Goal: Information Seeking & Learning: Check status

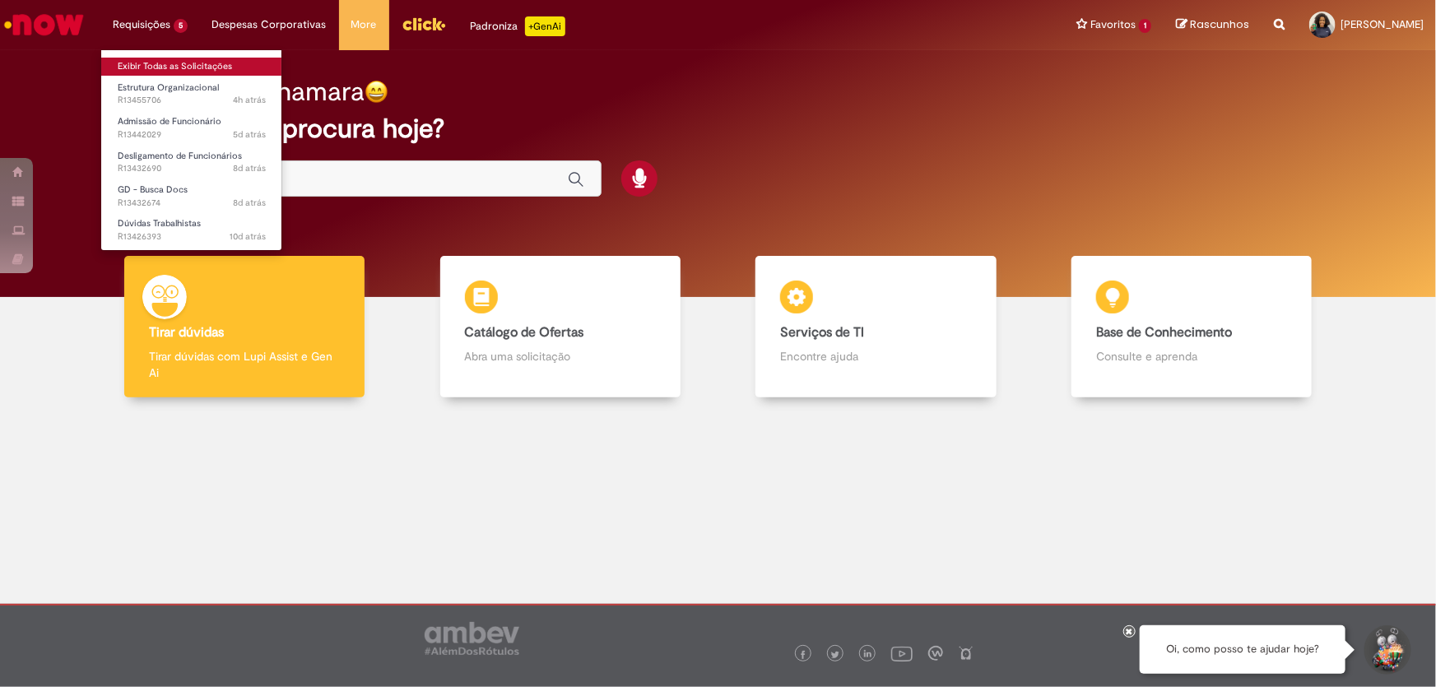
click at [187, 65] on link "Exibir Todas as Solicitações" at bounding box center [191, 67] width 181 height 18
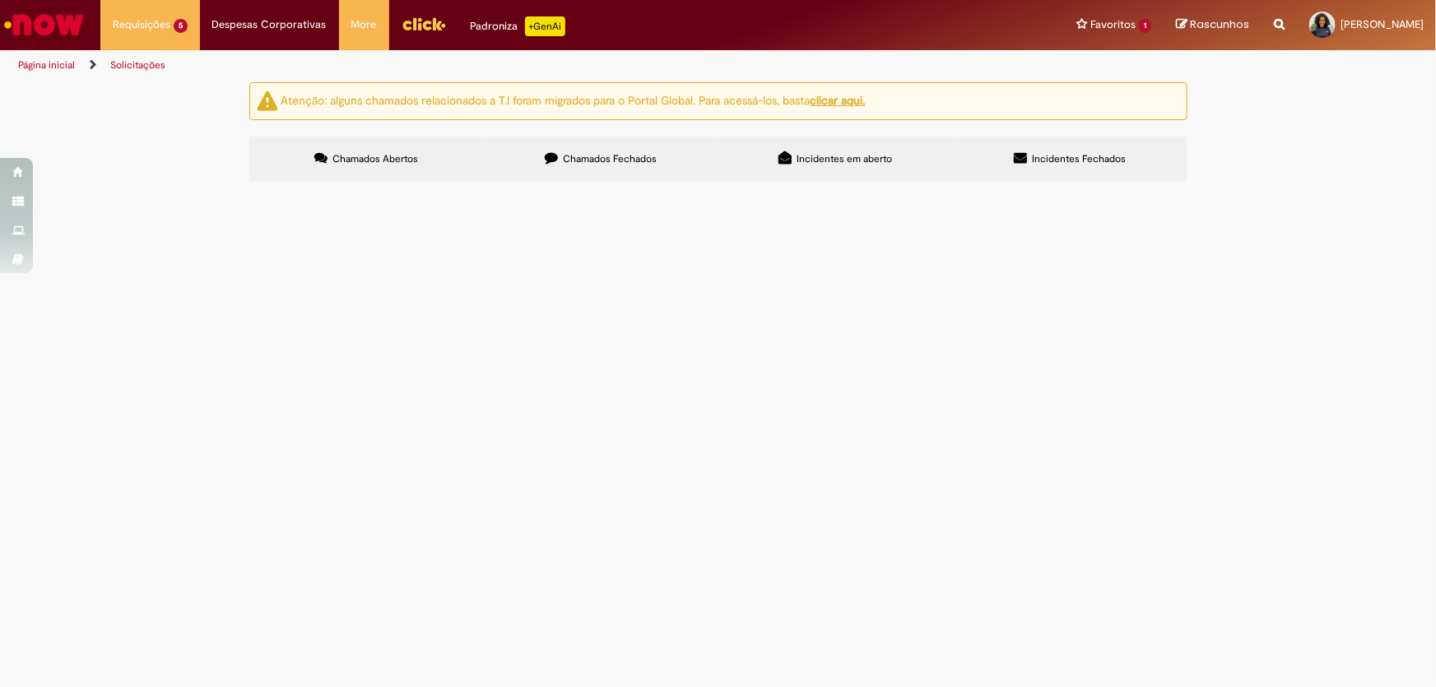
click at [650, 170] on label "Chamados Fechados" at bounding box center [601, 159] width 235 height 44
click at [0, 0] on span "Boa tarde, conforme validação do jurídico em anexo solicito alteração de job co…" at bounding box center [0, 0] width 0 height 0
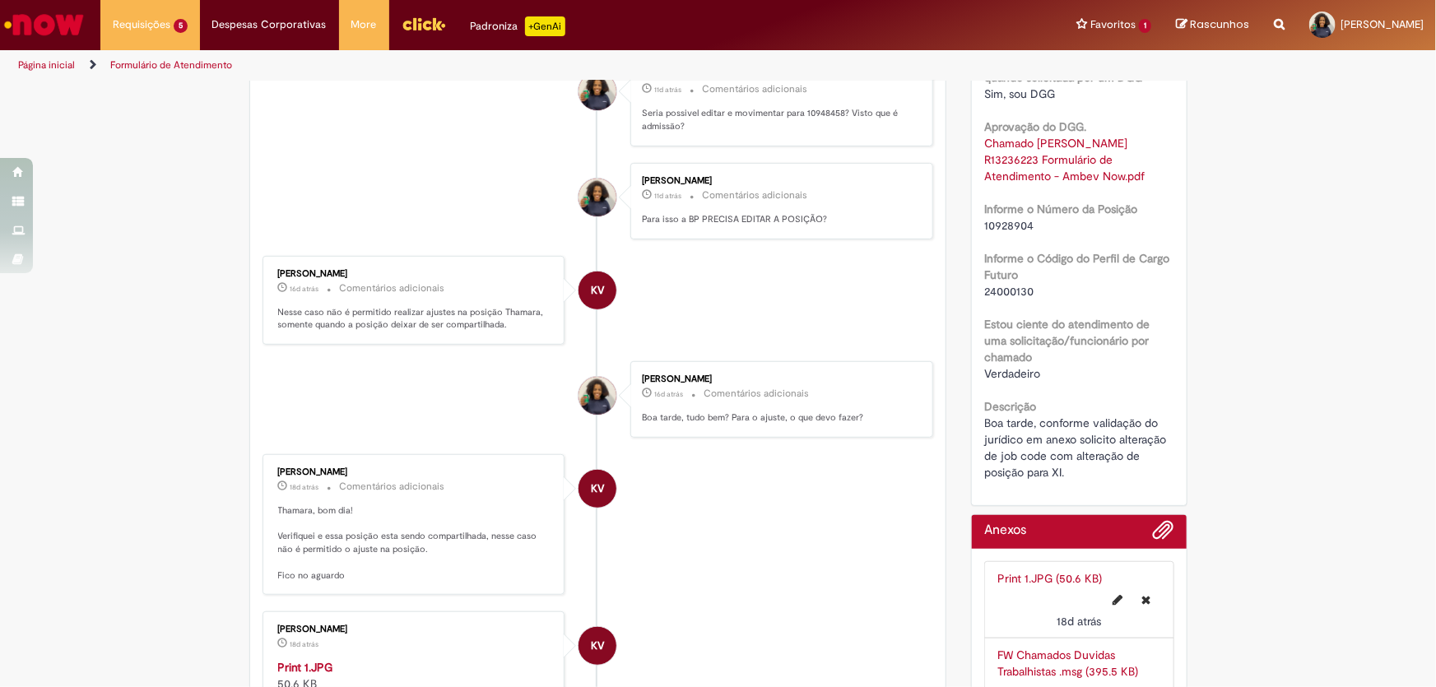
scroll to position [299, 0]
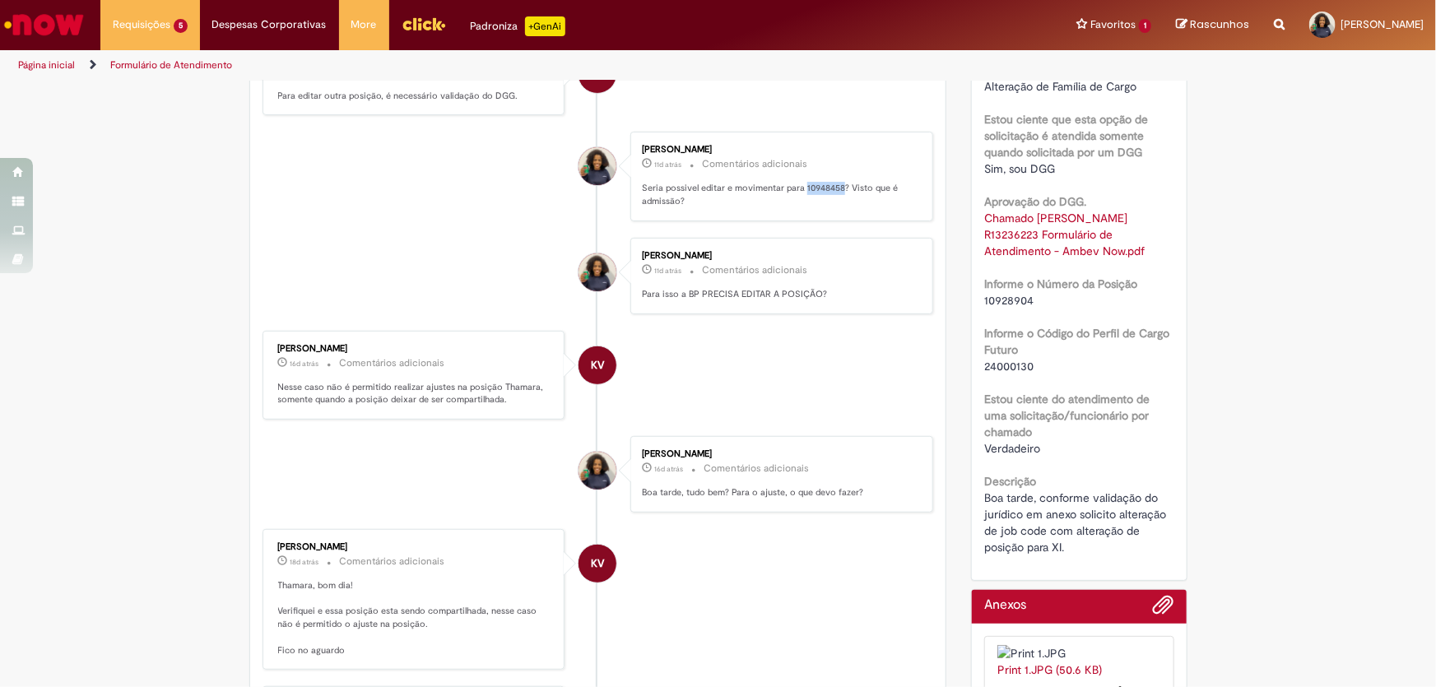
drag, startPoint x: 799, startPoint y: 188, endPoint x: 838, endPoint y: 188, distance: 38.7
click at [838, 188] on p "Seria possivel editar e movimentar para 10948458? Visto que é admissão?" at bounding box center [779, 195] width 274 height 26
copy p "10948458"
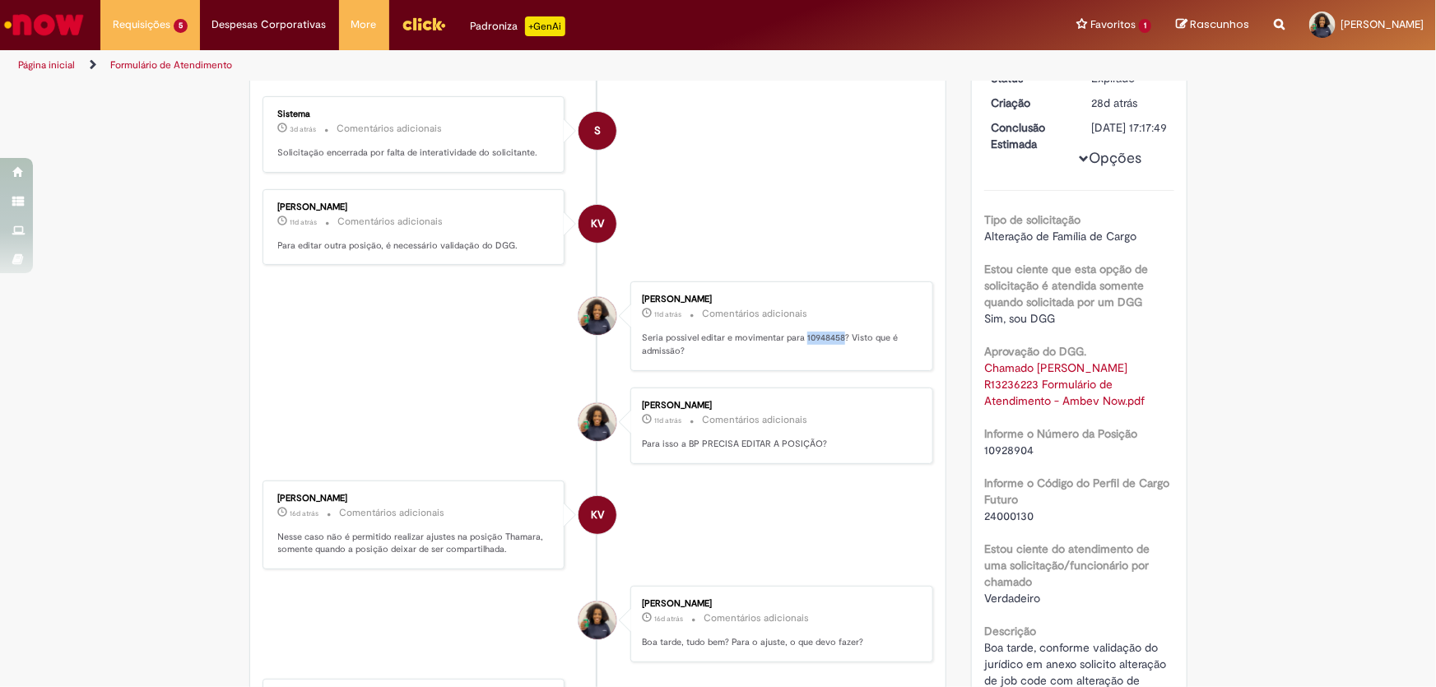
scroll to position [74, 0]
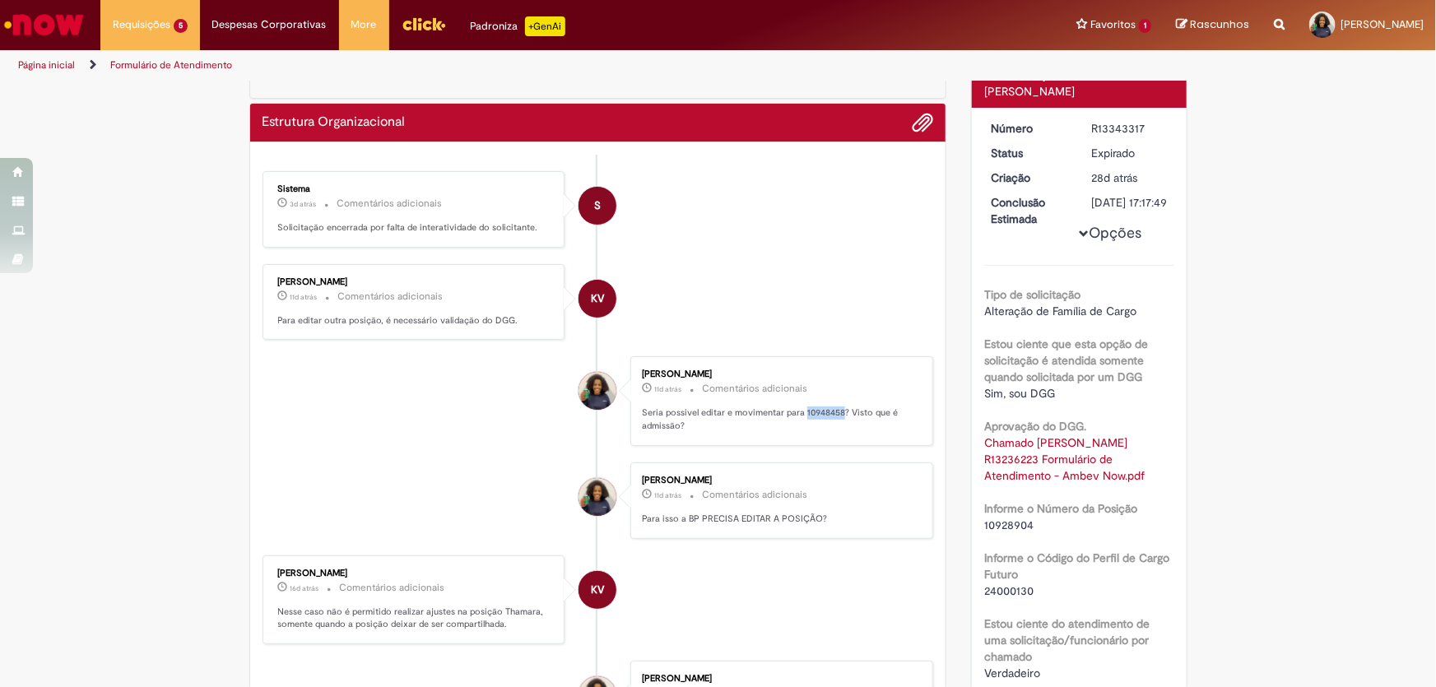
click at [272, 311] on div "Karine Vieira 11d atrás 11 dias atrás Comentários adicionais Para editar outra …" at bounding box center [413, 302] width 293 height 67
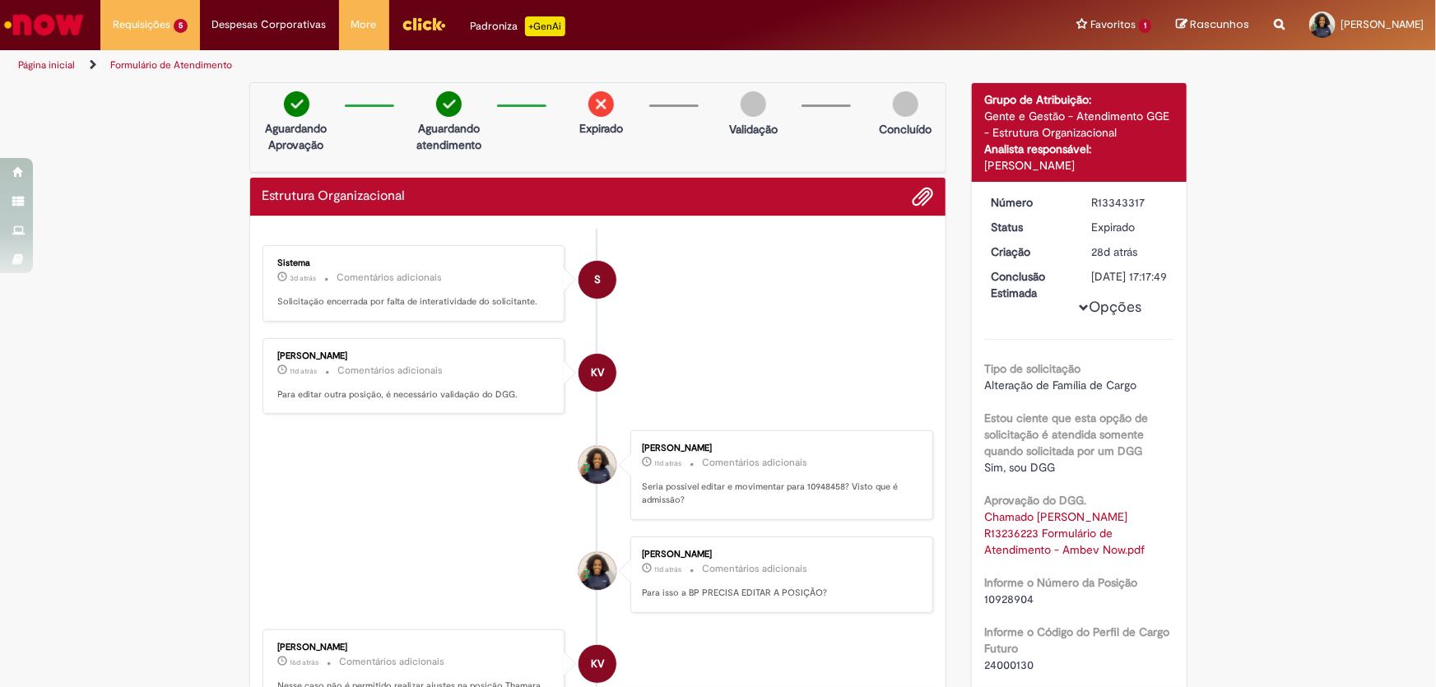
click at [425, 388] on p "Para editar outra posição, é necessário validação do DGG." at bounding box center [415, 394] width 274 height 13
copy ul "Para editar outra posição, é necessário validação do DGG."
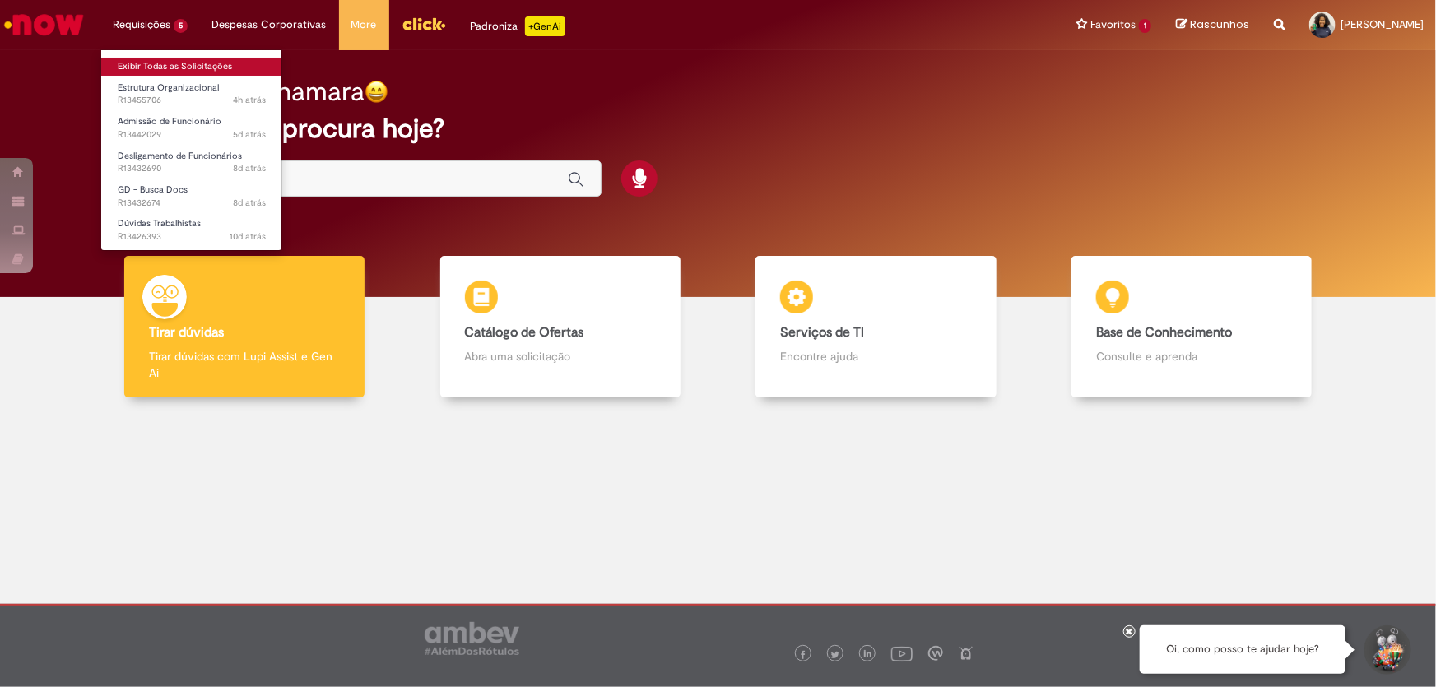
click at [179, 60] on link "Exibir Todas as Solicitações" at bounding box center [191, 67] width 181 height 18
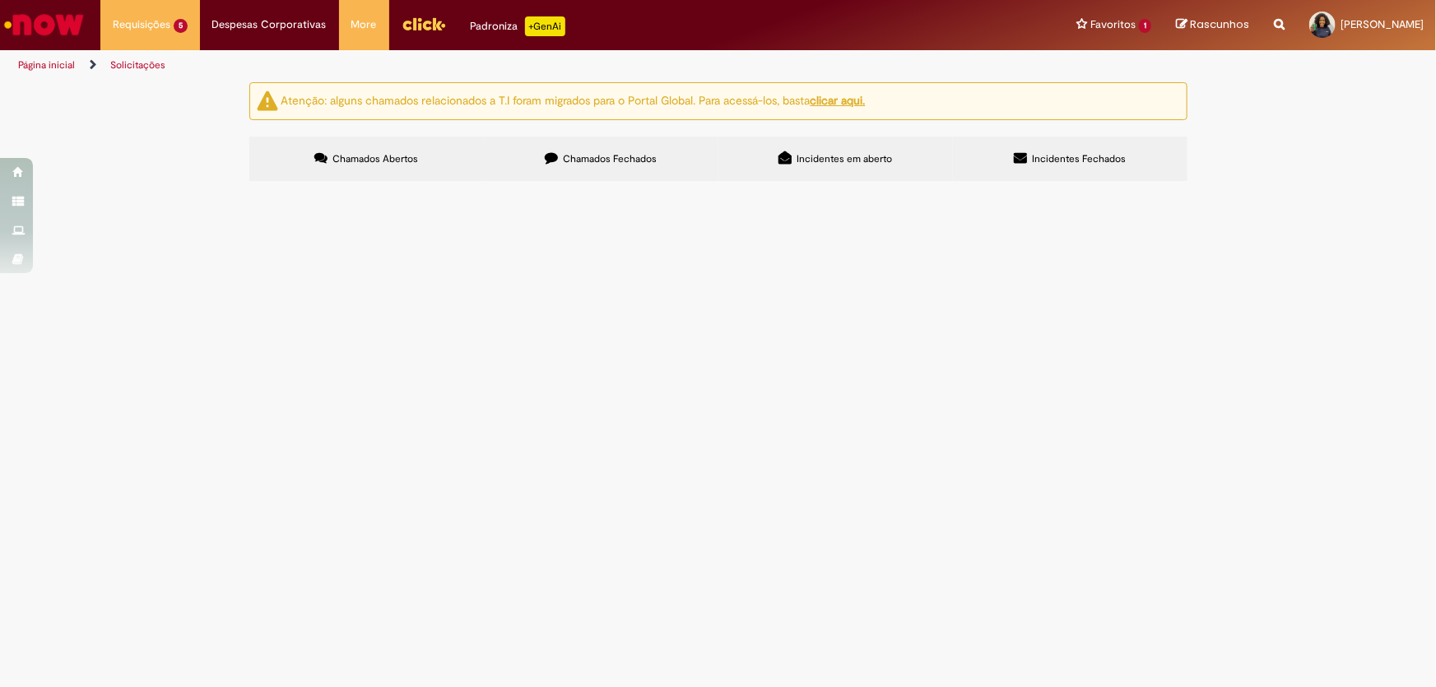
click at [580, 155] on span "Chamados Fechados" at bounding box center [610, 158] width 94 height 13
click at [0, 0] on span "Movimentação / Transferência de Funcionários" at bounding box center [0, 0] width 0 height 0
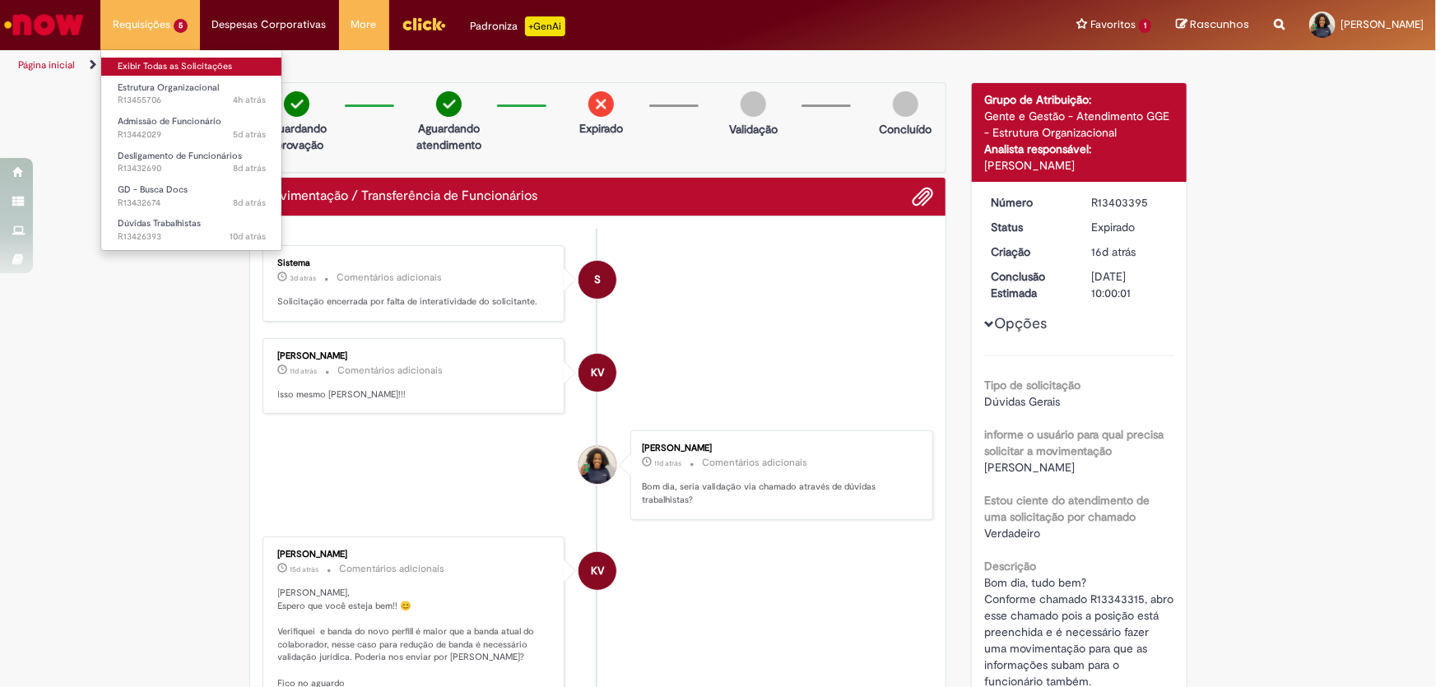
click at [190, 62] on link "Exibir Todas as Solicitações" at bounding box center [191, 67] width 181 height 18
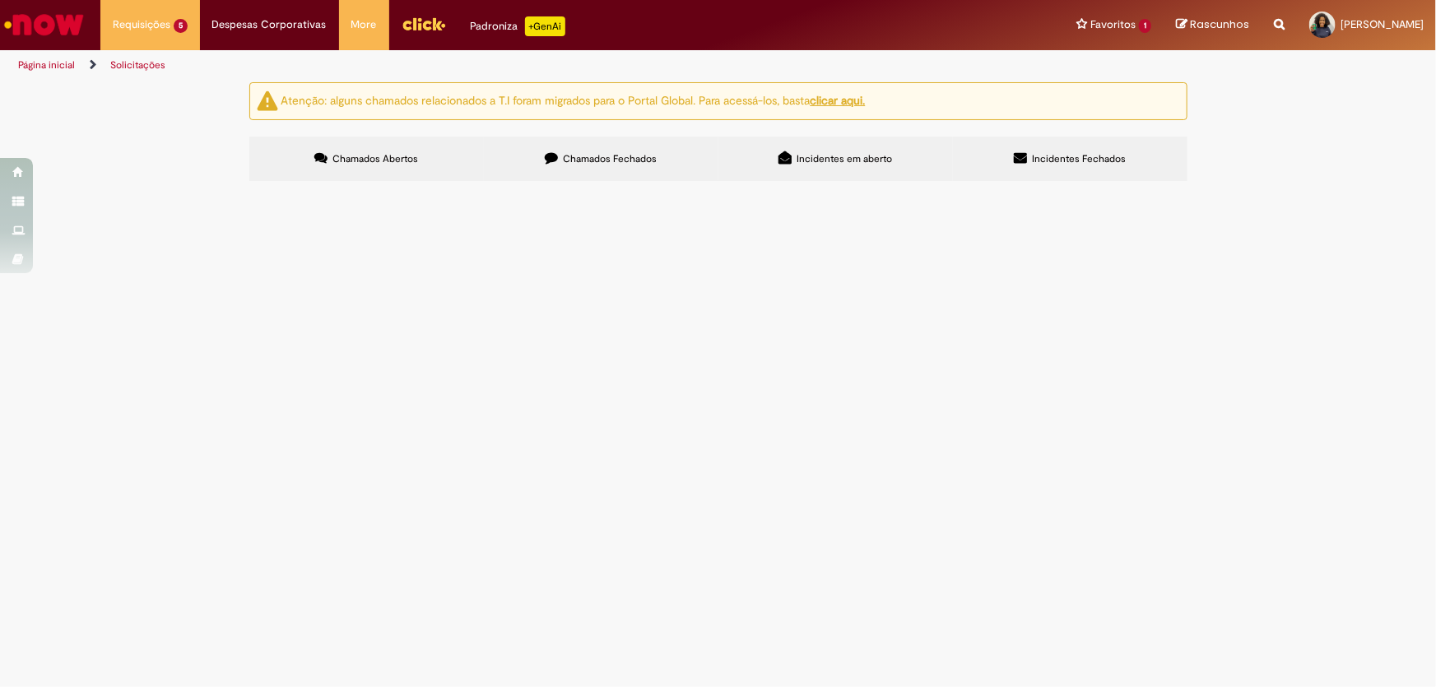
click at [578, 173] on label "Chamados Fechados" at bounding box center [601, 159] width 235 height 44
click at [0, 0] on span "R13343308" at bounding box center [0, 0] width 0 height 0
click at [0, 0] on tbody "R13442027 Estrutura Organizacional Preciso alterar a posição 10832012 para alte…" at bounding box center [0, 0] width 0 height 0
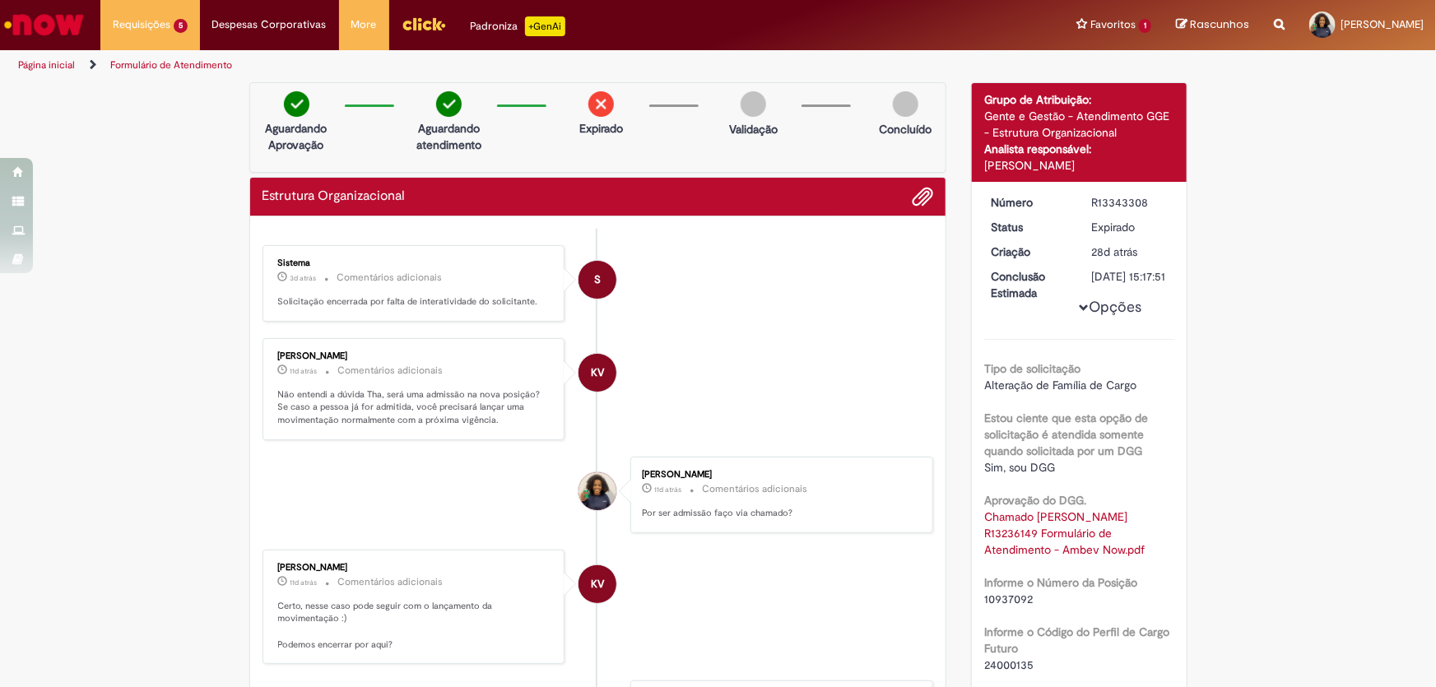
drag, startPoint x: 1091, startPoint y: 202, endPoint x: 1152, endPoint y: 202, distance: 60.9
click at [1152, 202] on div "R13343308" at bounding box center [1130, 202] width 77 height 16
click at [1085, 202] on dd "R13343308" at bounding box center [1130, 202] width 101 height 16
drag, startPoint x: 1086, startPoint y: 200, endPoint x: 1152, endPoint y: 206, distance: 66.1
click at [1152, 206] on div "R13343308" at bounding box center [1130, 202] width 77 height 16
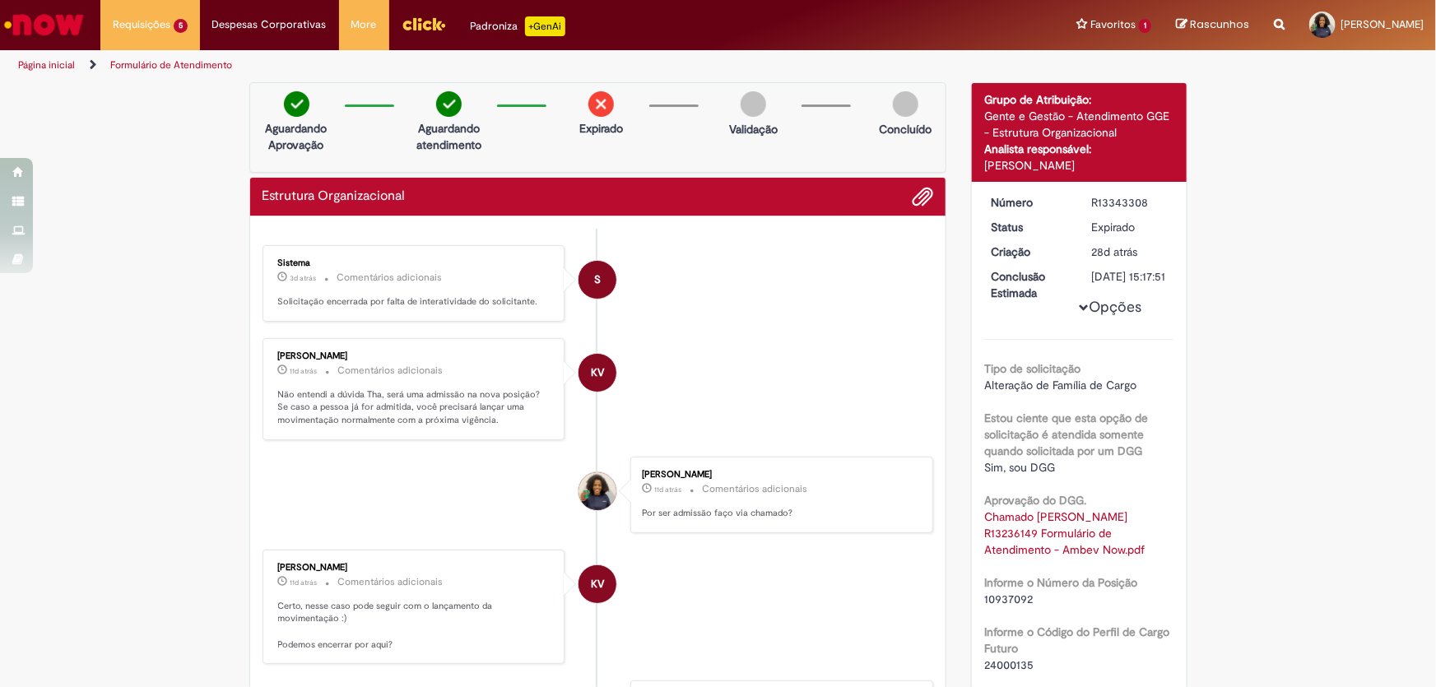
copy div "R13343308"
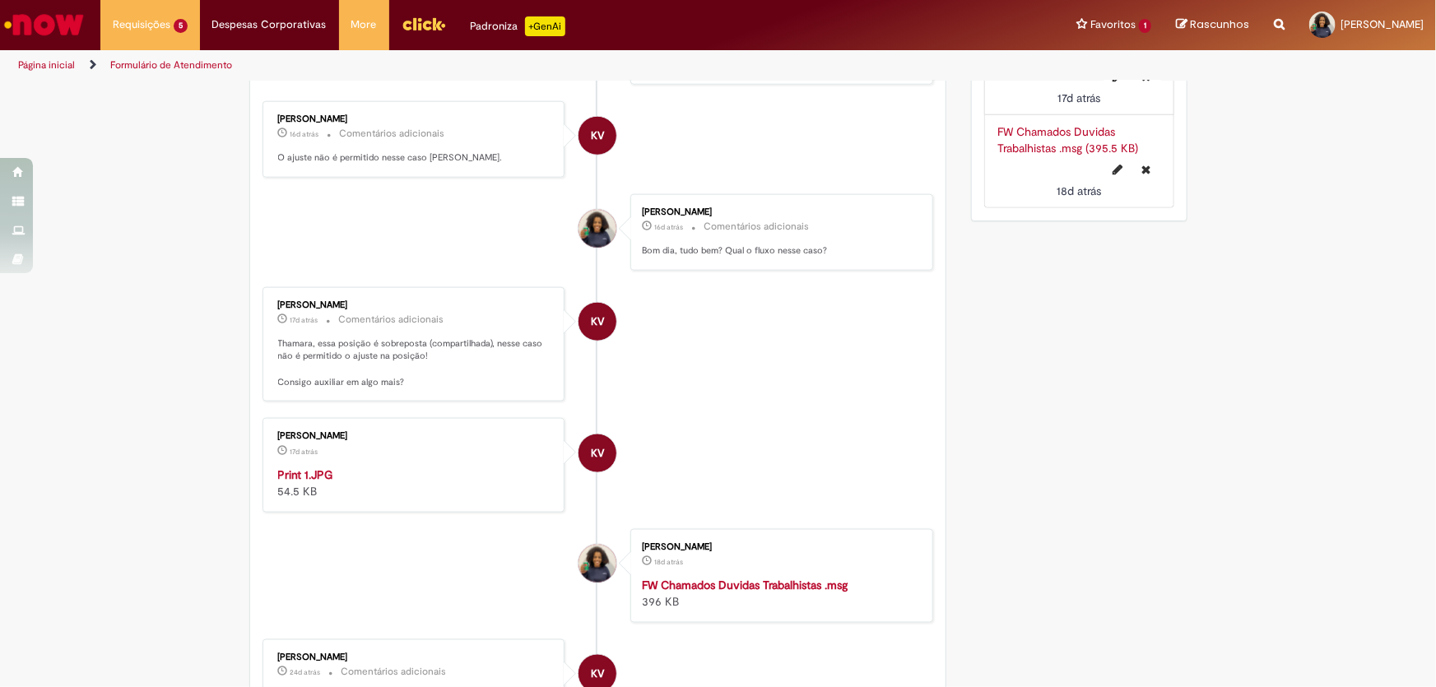
scroll to position [1047, 0]
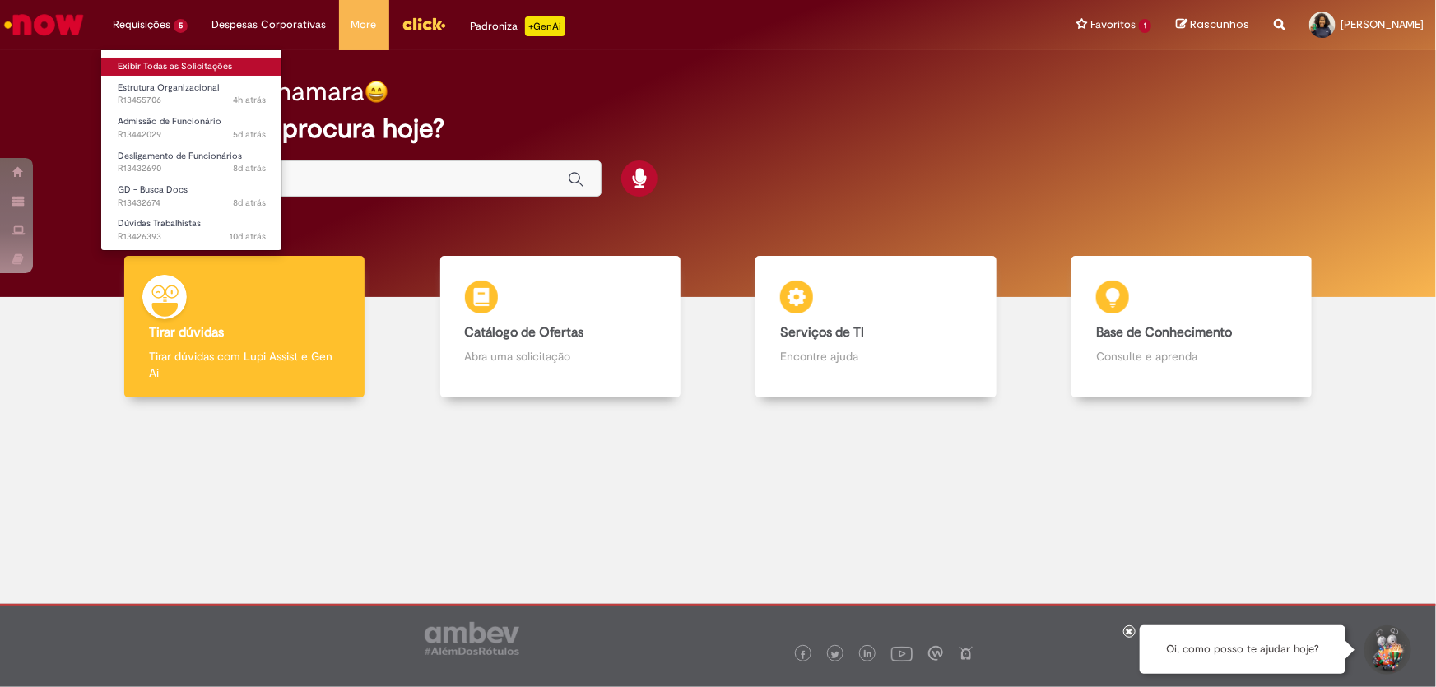
click at [207, 63] on link "Exibir Todas as Solicitações" at bounding box center [191, 67] width 181 height 18
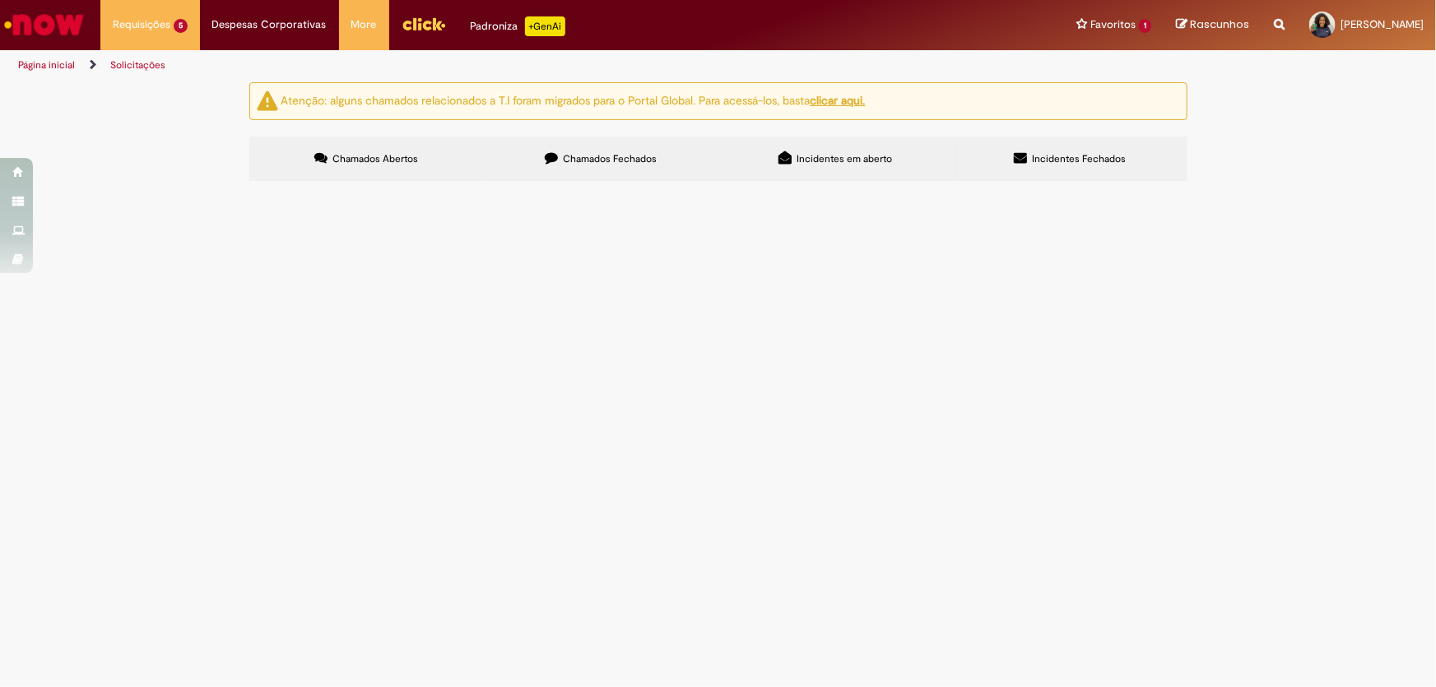
click at [630, 170] on label "Chamados Fechados" at bounding box center [601, 159] width 235 height 44
click at [0, 0] on span "Boa tarde, conforme validação do jurídico em anexo solicito alteração de job co…" at bounding box center [0, 0] width 0 height 0
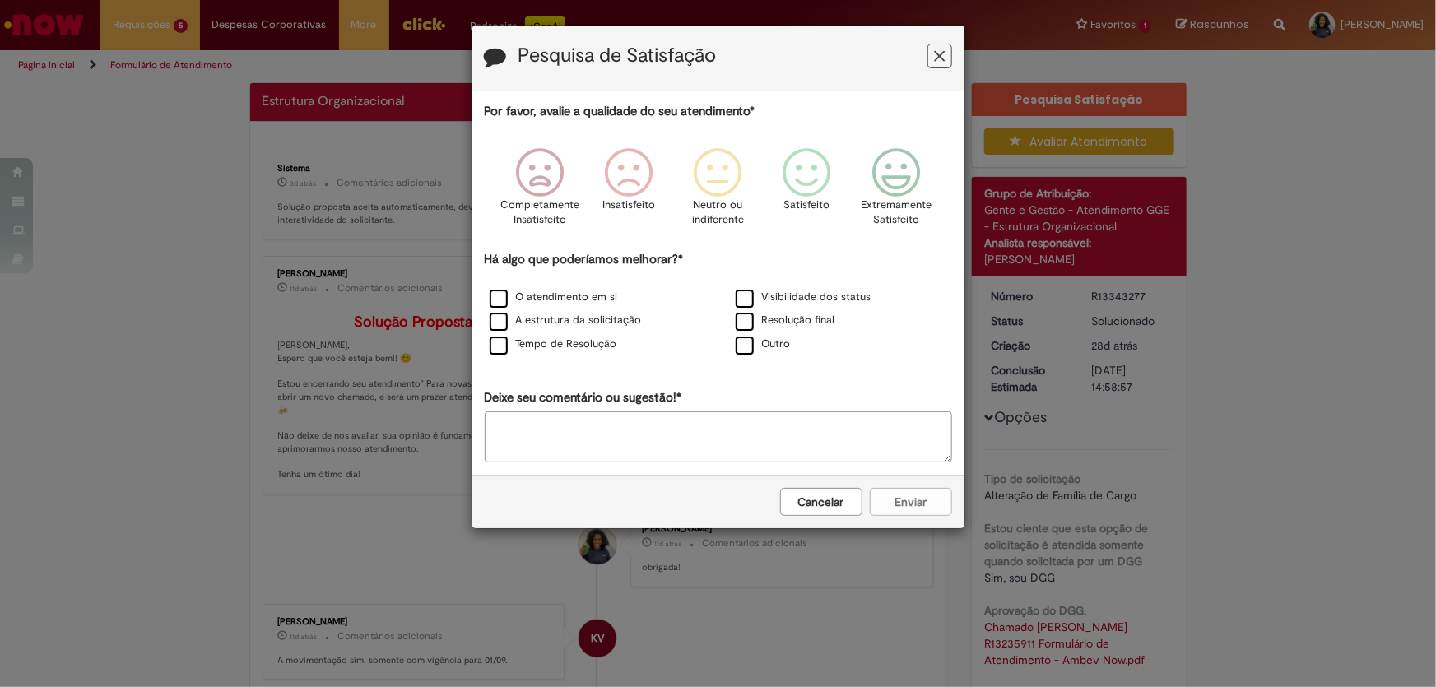
click at [942, 58] on icon "Feedback" at bounding box center [939, 56] width 11 height 17
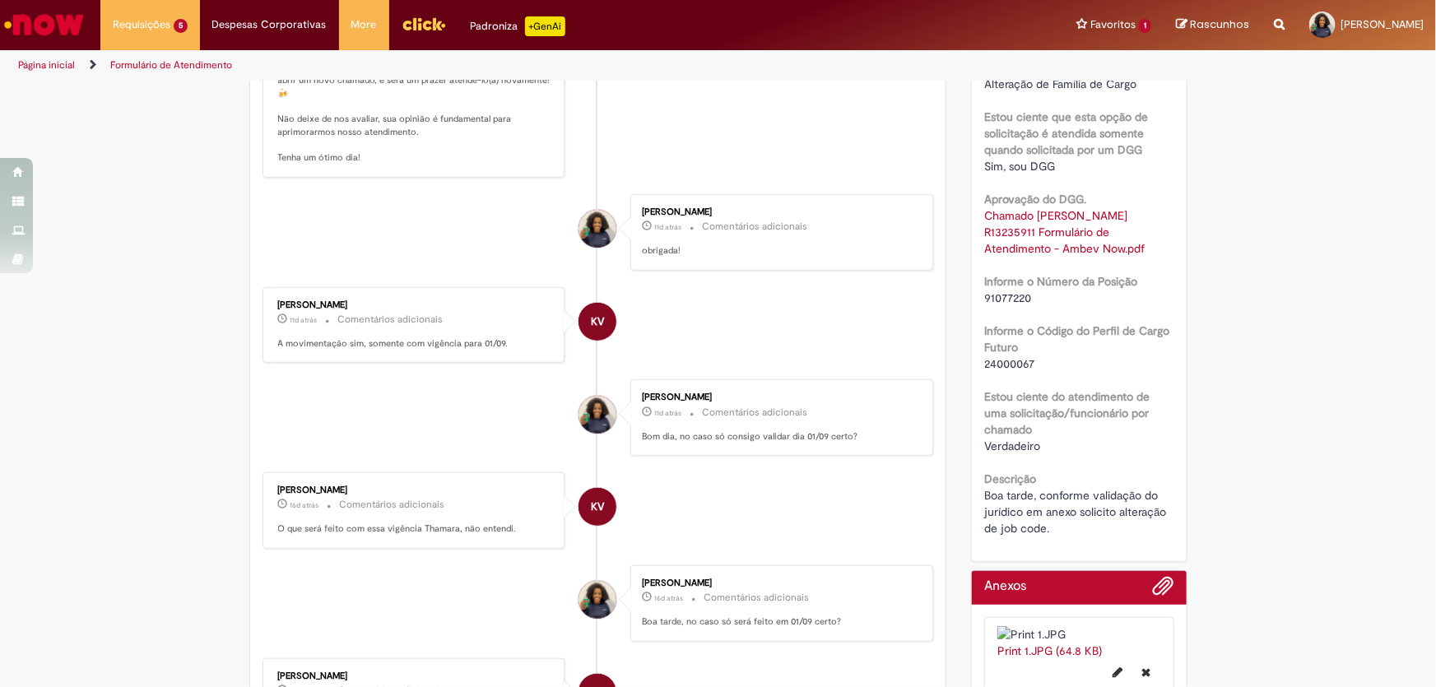
scroll to position [337, 0]
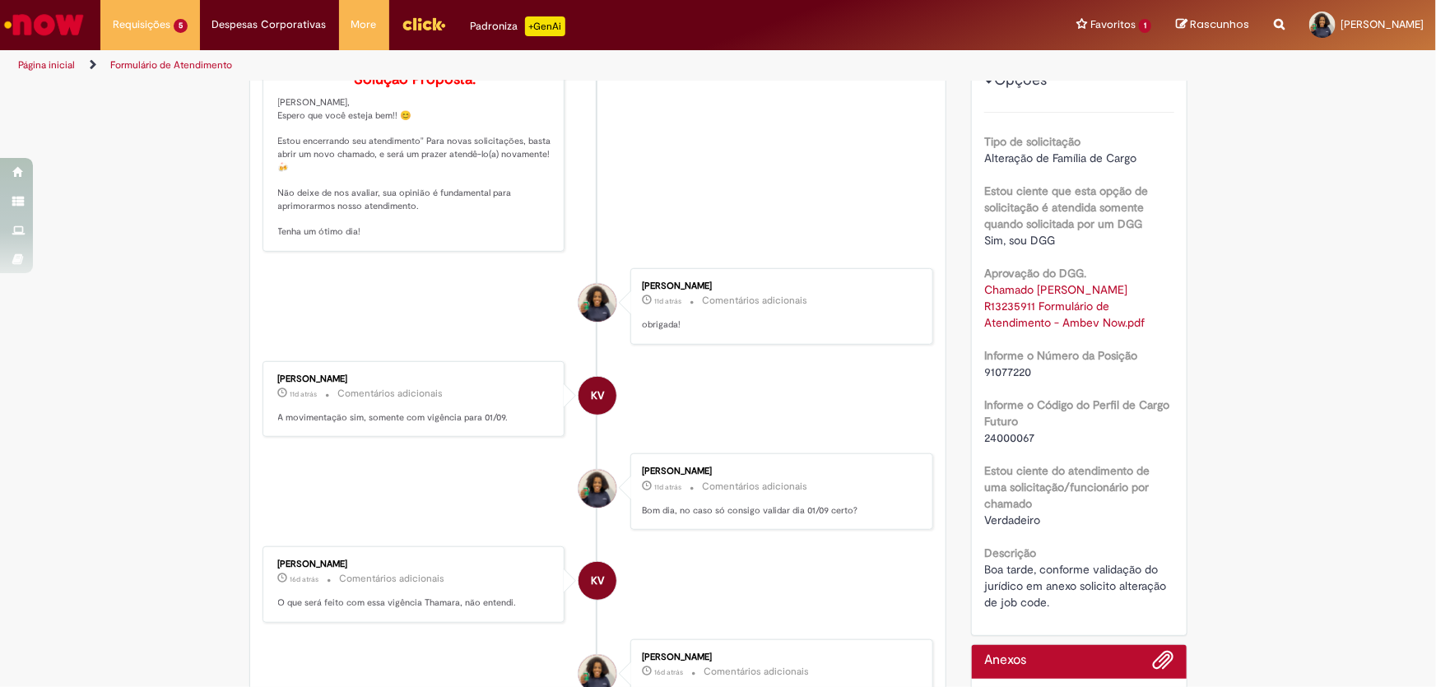
click at [1027, 370] on div "91077220" at bounding box center [1079, 372] width 190 height 16
